Goal: Transaction & Acquisition: Purchase product/service

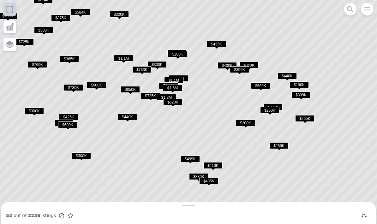
click at [272, 110] on span "$250K" at bounding box center [269, 110] width 19 height 7
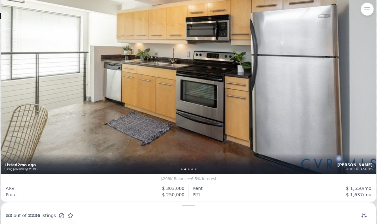
click at [313, 138] on div "1 bd 1 ba 1,007 sqft 1925 build , $504/mo HOA Richmond Jackson Ward -0.3% (3M),…" at bounding box center [188, 49] width 375 height 250
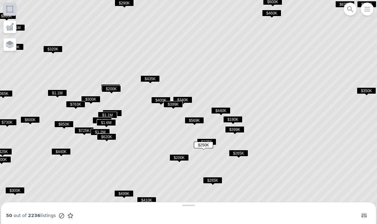
click at [237, 116] on span "$190K" at bounding box center [232, 119] width 19 height 7
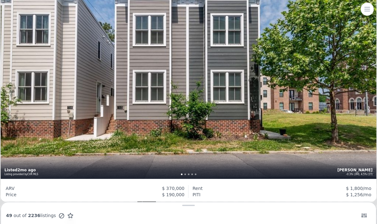
click at [368, 11] on icon "button" at bounding box center [366, 9] width 5 height 4
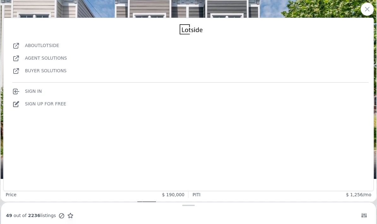
click at [367, 7] on icon "button" at bounding box center [367, 9] width 8 height 8
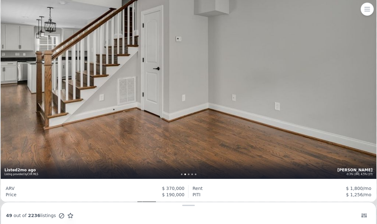
click at [197, 208] on div at bounding box center [188, 205] width 375 height 6
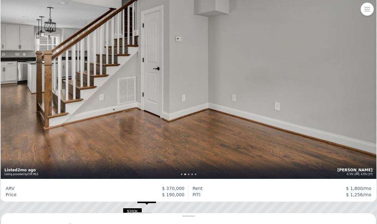
click at [194, 211] on icon at bounding box center [188, 112] width 453 height 270
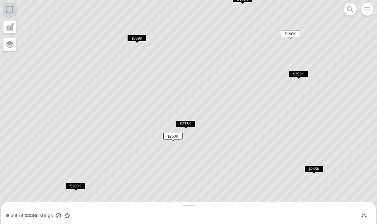
click at [176, 136] on span "$250K" at bounding box center [172, 136] width 19 height 7
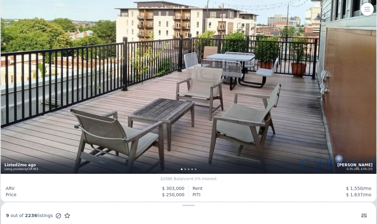
click at [192, 208] on div at bounding box center [188, 205] width 375 height 6
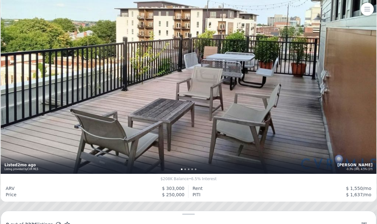
click at [190, 211] on div at bounding box center [188, 214] width 375 height 6
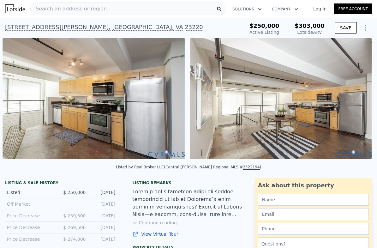
click at [366, 30] on icon "Show Options" at bounding box center [365, 27] width 1 height 5
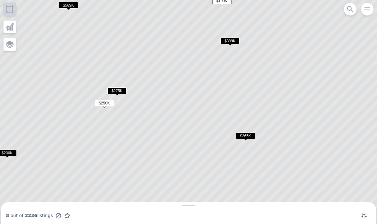
click at [116, 90] on span "$275K" at bounding box center [116, 90] width 19 height 7
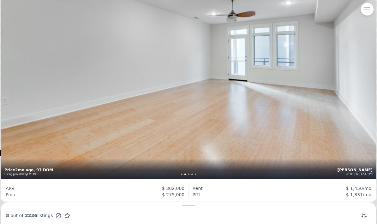
click at [29, 215] on span "2236" at bounding box center [30, 215] width 14 height 5
click at [33, 219] on div "8 out of 2236 listings" at bounding box center [188, 215] width 365 height 9
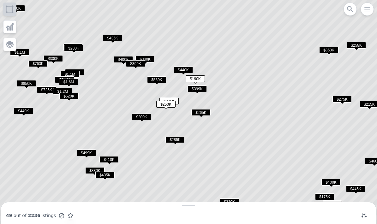
click at [178, 139] on span "$285K" at bounding box center [174, 139] width 19 height 7
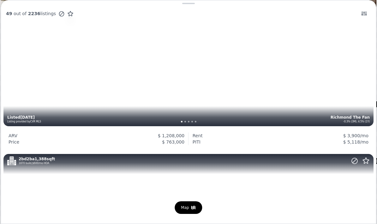
scroll to position [142, 0]
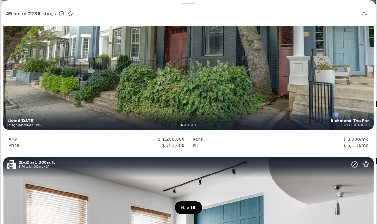
click at [369, 14] on button at bounding box center [364, 13] width 14 height 9
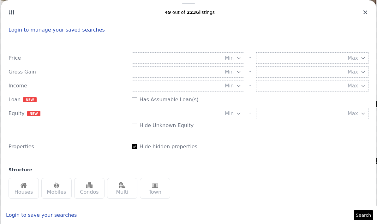
click at [331, 59] on button "Max" at bounding box center [312, 57] width 112 height 11
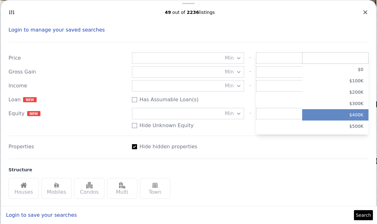
click at [354, 114] on button "$400K" at bounding box center [335, 114] width 66 height 11
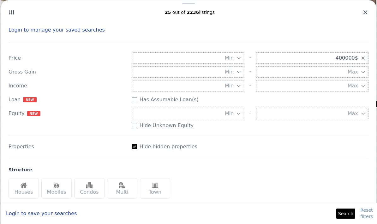
click at [304, 74] on button "Max" at bounding box center [312, 71] width 112 height 11
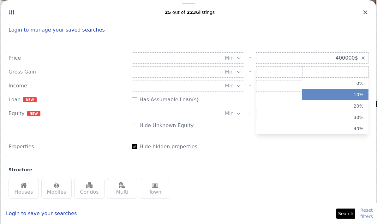
click at [337, 96] on button "10%" at bounding box center [335, 94] width 66 height 11
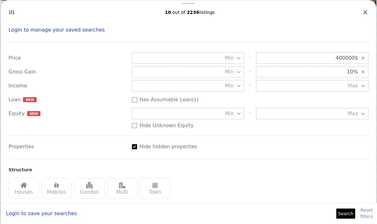
click at [346, 210] on button "Search" at bounding box center [345, 213] width 19 height 10
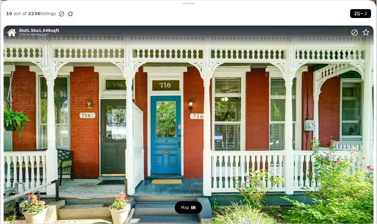
click at [360, 10] on span "• 2" at bounding box center [360, 13] width 16 height 9
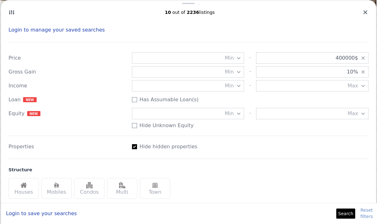
click at [347, 85] on button "Max" at bounding box center [312, 85] width 112 height 11
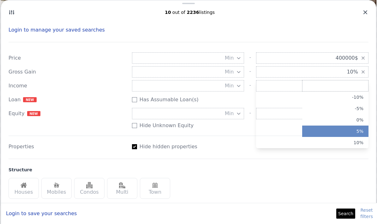
click at [343, 128] on button "5%" at bounding box center [335, 131] width 66 height 11
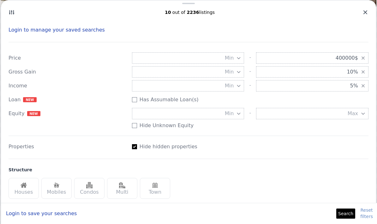
click at [348, 213] on button "Search" at bounding box center [345, 213] width 19 height 10
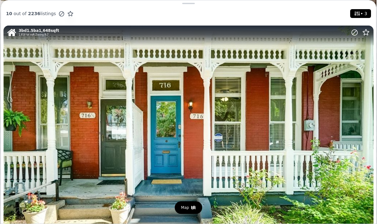
click at [186, 210] on div "Map" at bounding box center [187, 207] width 27 height 13
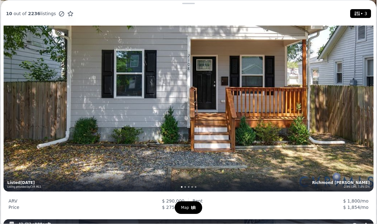
scroll to position [918, 0]
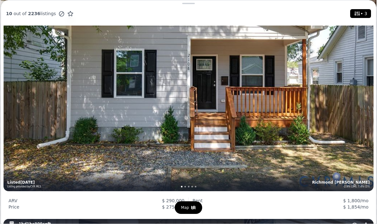
click at [335, 153] on div "3 bd 2 ba 1,080 sqft 3,663 lot sqft , Zoning R-1 Richmond Mosby -2.9% (3M), 7.4…" at bounding box center [188, 68] width 370 height 246
click at [359, 12] on icon at bounding box center [356, 13] width 5 height 4
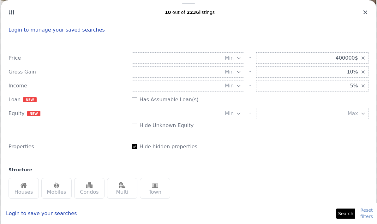
click at [32, 215] on button "Login to save your searches" at bounding box center [41, 213] width 71 height 10
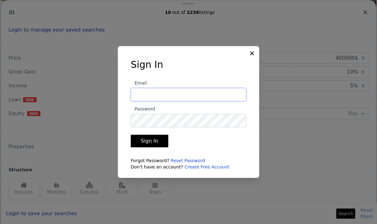
type input "scott.c.stanton@gmail.com"
click at [156, 147] on button "Sign In" at bounding box center [150, 141] width 38 height 13
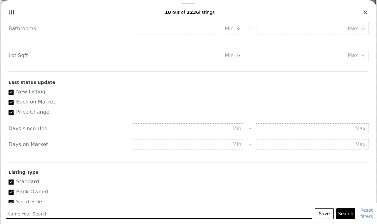
scroll to position [281, 0]
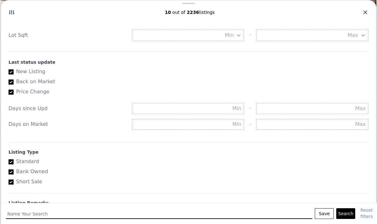
click at [349, 215] on button "Search" at bounding box center [345, 213] width 19 height 11
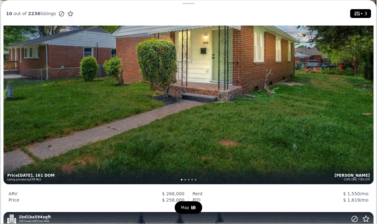
scroll to position [1479, 0]
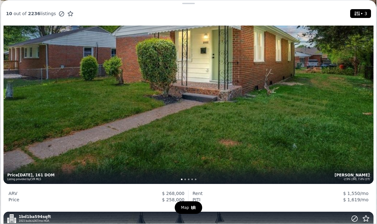
click at [325, 126] on div "3 bd 2 ba 1,007 sqft 6,220 lot sqft , Zoning R-5 Richmond Whitcomb -2.9% (3M), …" at bounding box center [188, 61] width 370 height 246
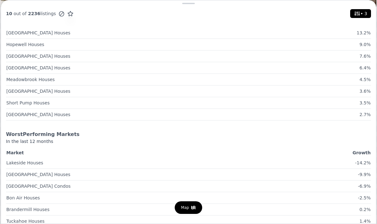
scroll to position [2862, 0]
click at [190, 206] on div "Map" at bounding box center [187, 207] width 27 height 13
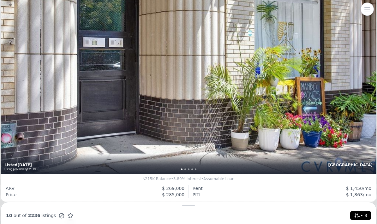
click at [367, 10] on icon "button" at bounding box center [367, 9] width 8 height 8
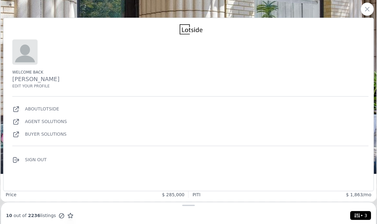
click at [363, 9] on icon "button" at bounding box center [367, 9] width 8 height 8
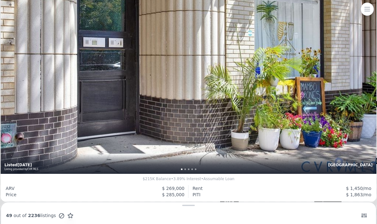
scroll to position [2646, 0]
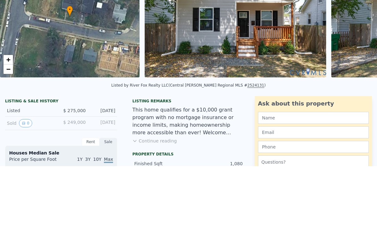
click at [89, 219] on div "Rent" at bounding box center [91, 223] width 18 height 8
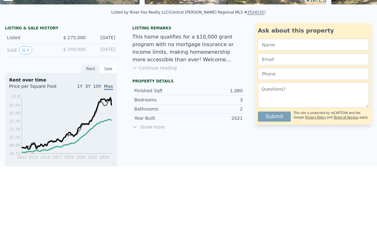
scroll to position [93, 0]
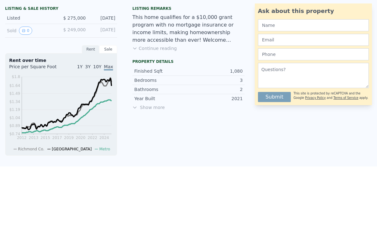
click at [107, 126] on div "Sale" at bounding box center [108, 130] width 18 height 8
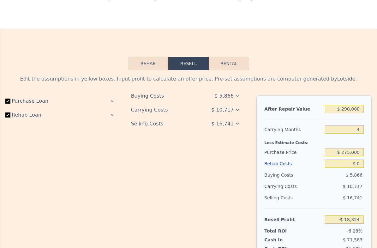
scroll to position [862, 0]
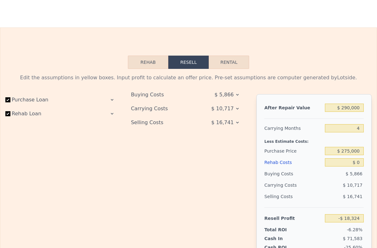
click at [233, 63] on button "Rental" at bounding box center [228, 62] width 40 height 13
select select "30"
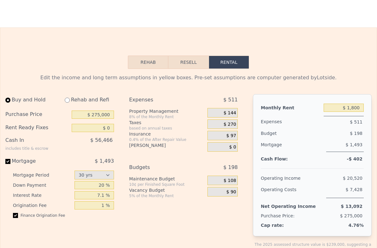
click at [152, 64] on button "Rehab" at bounding box center [148, 62] width 40 height 13
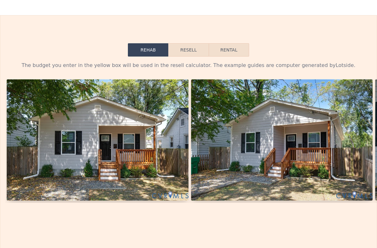
scroll to position [855, 0]
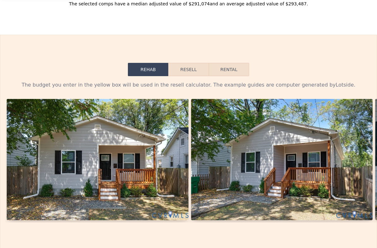
click at [322, 109] on img at bounding box center [282, 159] width 182 height 121
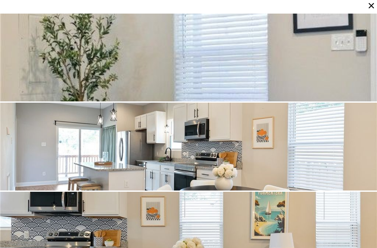
scroll to position [712, 0]
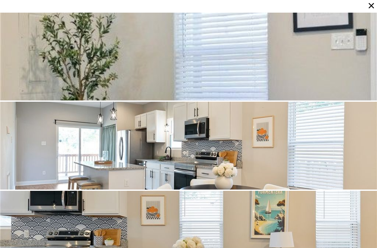
click at [372, 5] on icon at bounding box center [370, 5] width 5 height 5
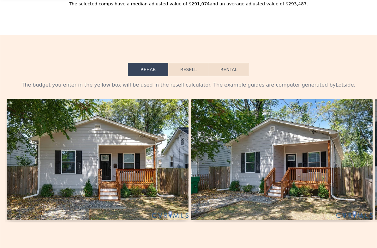
click at [233, 67] on button "Rental" at bounding box center [228, 69] width 40 height 13
select select "30"
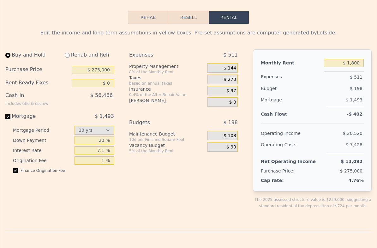
scroll to position [911, 0]
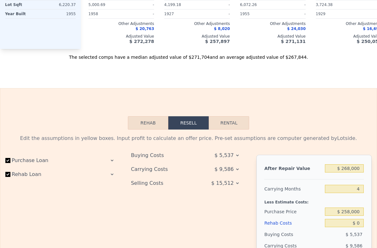
scroll to position [862, 0]
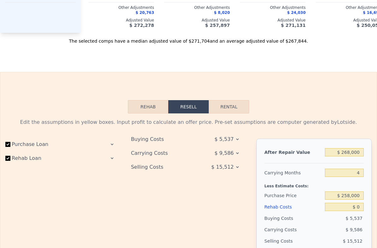
click at [237, 105] on button "Rental" at bounding box center [228, 106] width 40 height 13
select select "30"
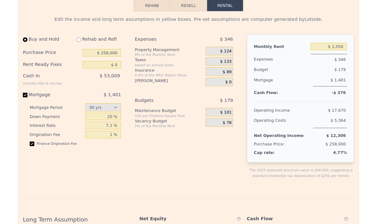
scroll to position [968, 0]
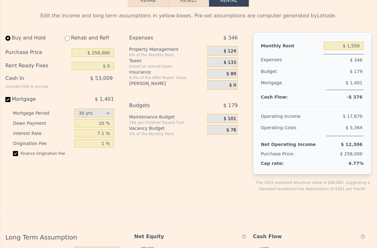
click at [352, 108] on div "Monthly Rent $ 1,550 Expenses $ 346 Budget $ 179 Mortgage $ 1,401 Cash Flow: -$…" at bounding box center [312, 103] width 119 height 142
click at [99, 125] on input "20 %" at bounding box center [93, 123] width 39 height 8
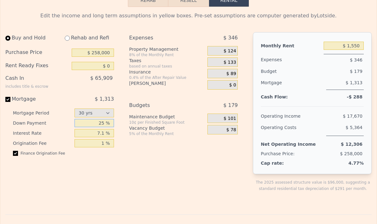
type input "25 %"
type input "7 %"
type input "6.5 %"
click at [15, 153] on input "checkbox" at bounding box center [15, 153] width 5 height 5
click at [16, 151] on input "checkbox" at bounding box center [15, 153] width 5 height 5
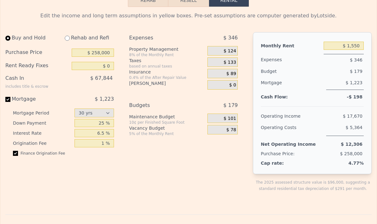
checkbox input "true"
click at [94, 54] on input "$ 258,000" at bounding box center [93, 53] width 42 height 8
click at [96, 52] on input "$ 225,000" at bounding box center [93, 53] width 42 height 8
type input "$ 200,000"
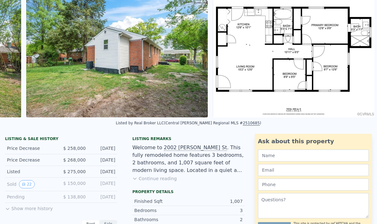
scroll to position [0, 4786]
